Goal: Task Accomplishment & Management: Manage account settings

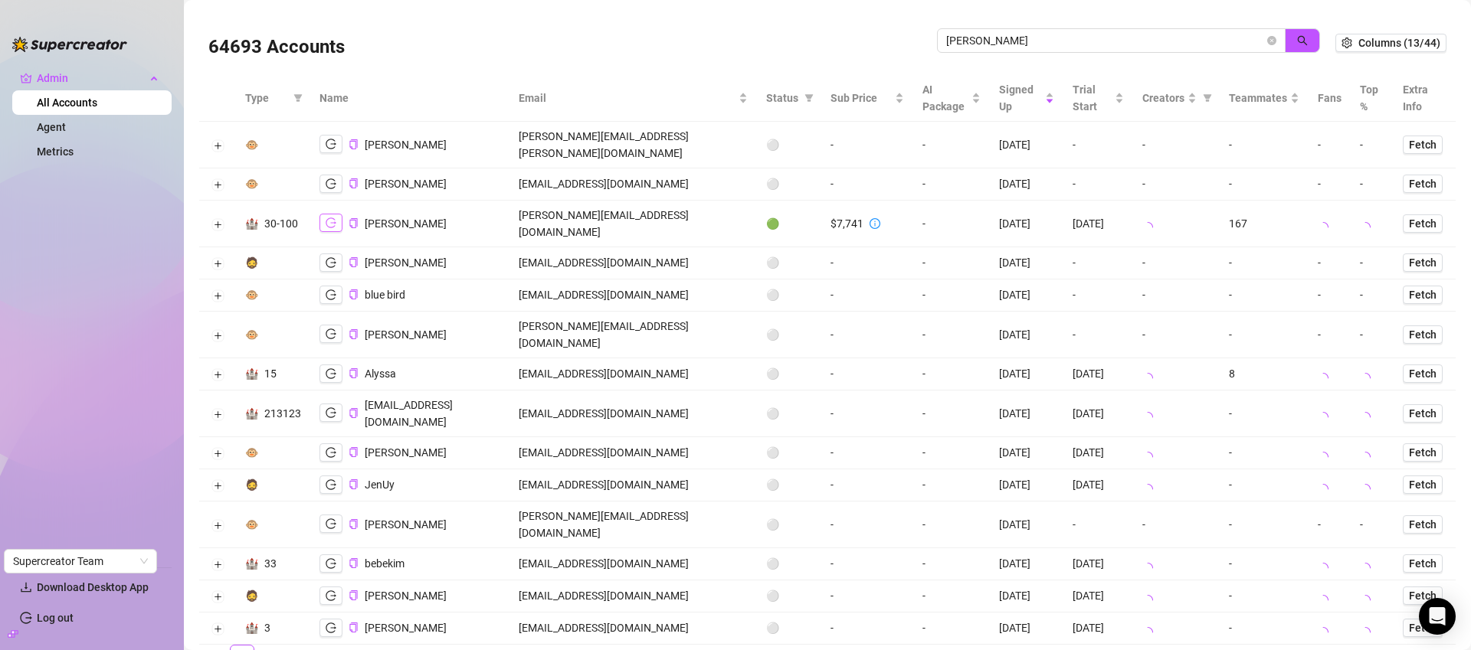
click at [332, 218] on icon "logout" at bounding box center [331, 223] width 11 height 11
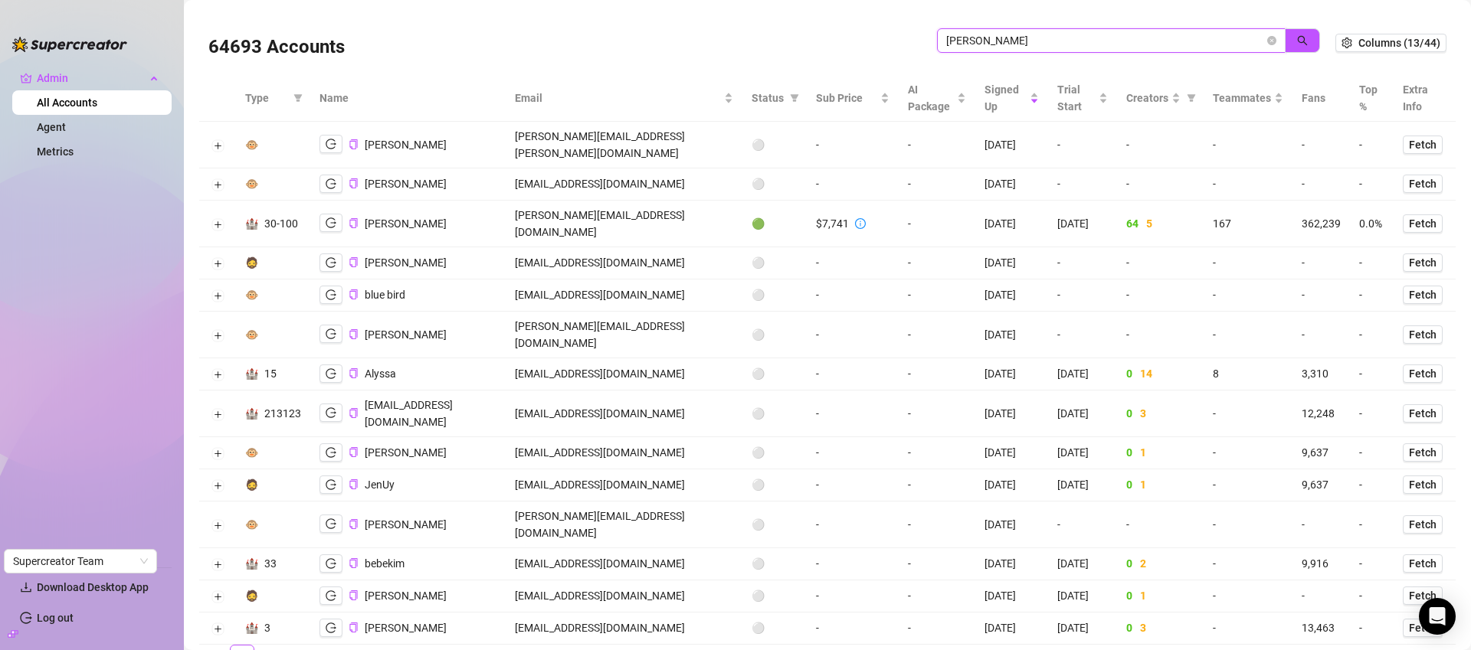
click at [1089, 47] on input "[PERSON_NAME]" at bounding box center [1105, 40] width 318 height 17
paste input "maximilian.[PERSON_NAME]@mwcon-gmbh.d"
type input "[EMAIL_ADDRESS][PERSON_NAME][DOMAIN_NAME]"
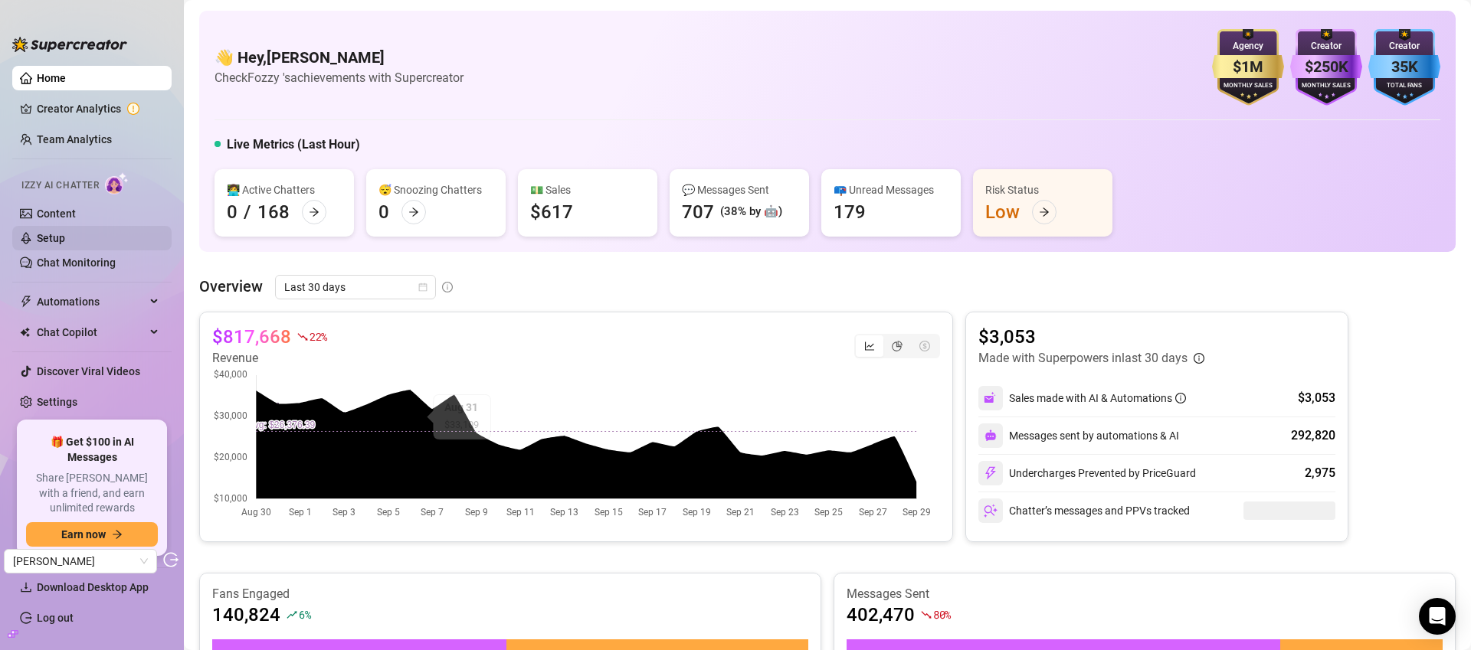
click at [65, 238] on link "Setup" at bounding box center [51, 238] width 28 height 12
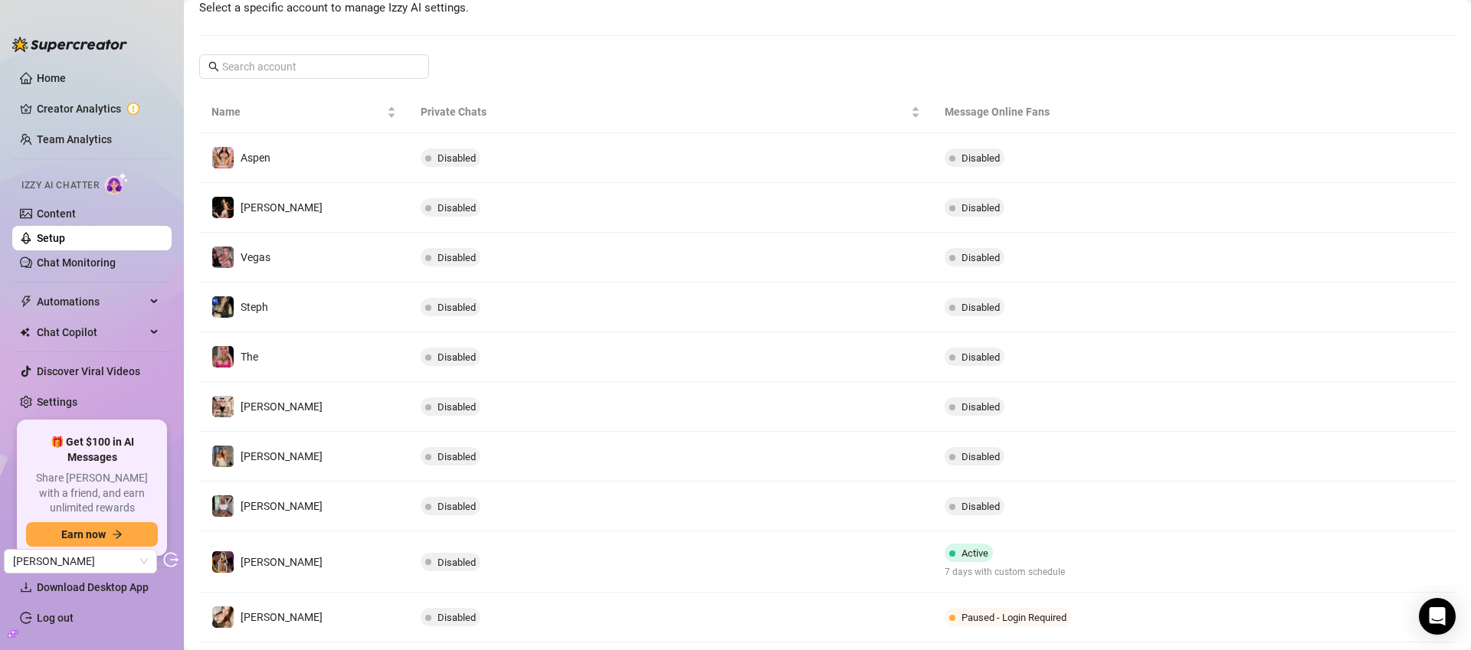
scroll to position [204, 0]
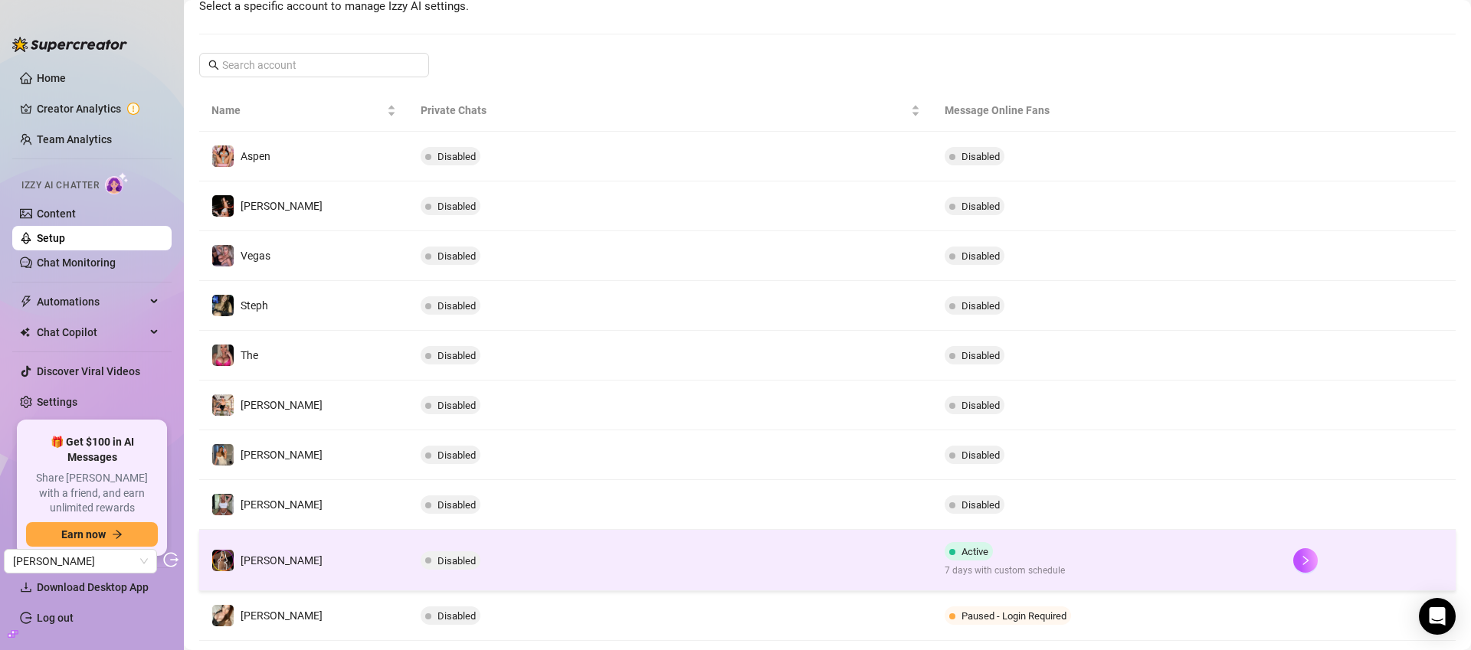
click at [875, 555] on td "Disabled" at bounding box center [669, 560] width 523 height 61
